Goal: Check status: Check status

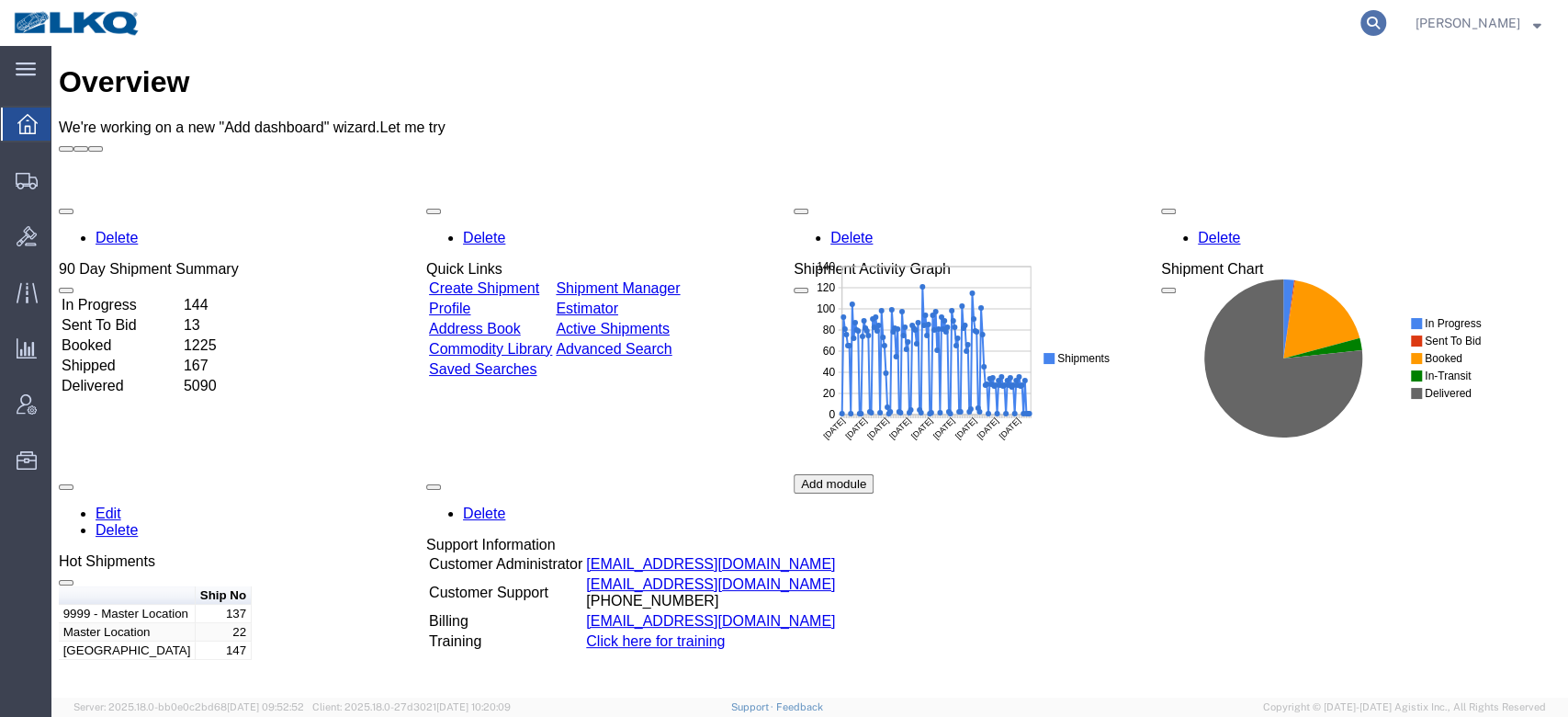
click at [1386, 27] on icon at bounding box center [1373, 23] width 26 height 26
paste input "56714621"
type input "56714621"
